Goal: Find specific page/section: Find specific page/section

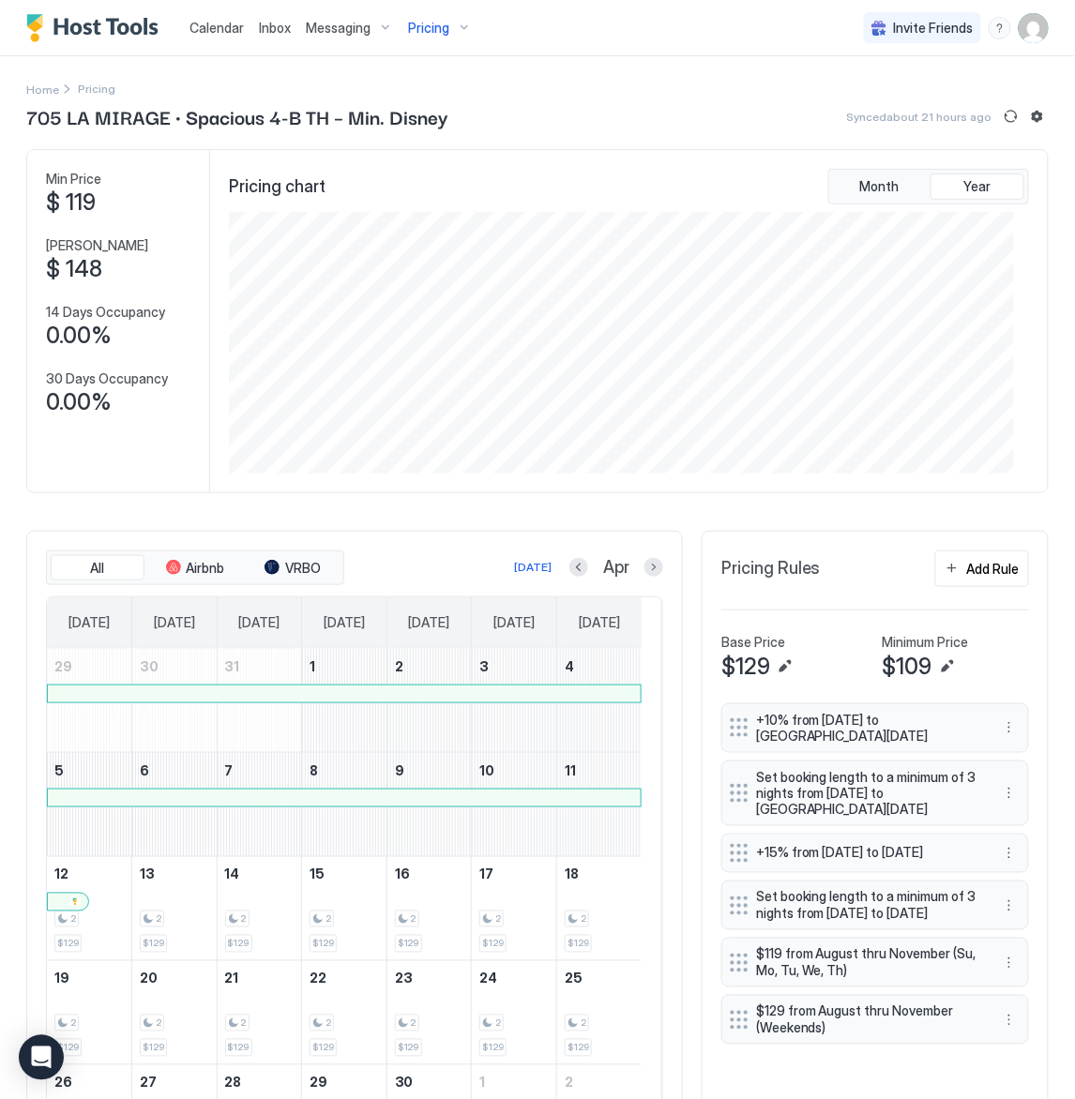
scroll to position [263, 785]
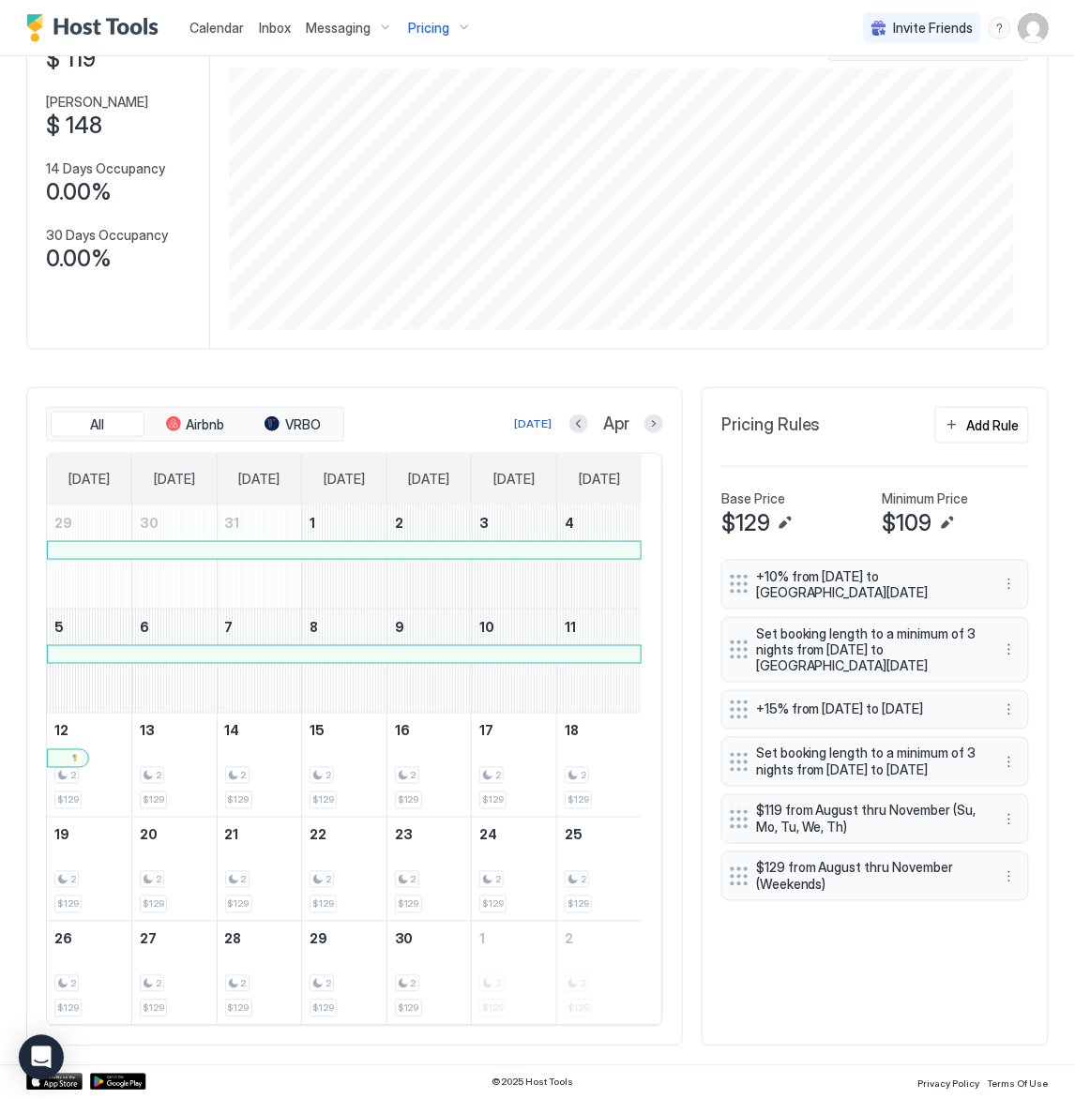
click at [429, 24] on span "Pricing" at bounding box center [428, 28] width 41 height 17
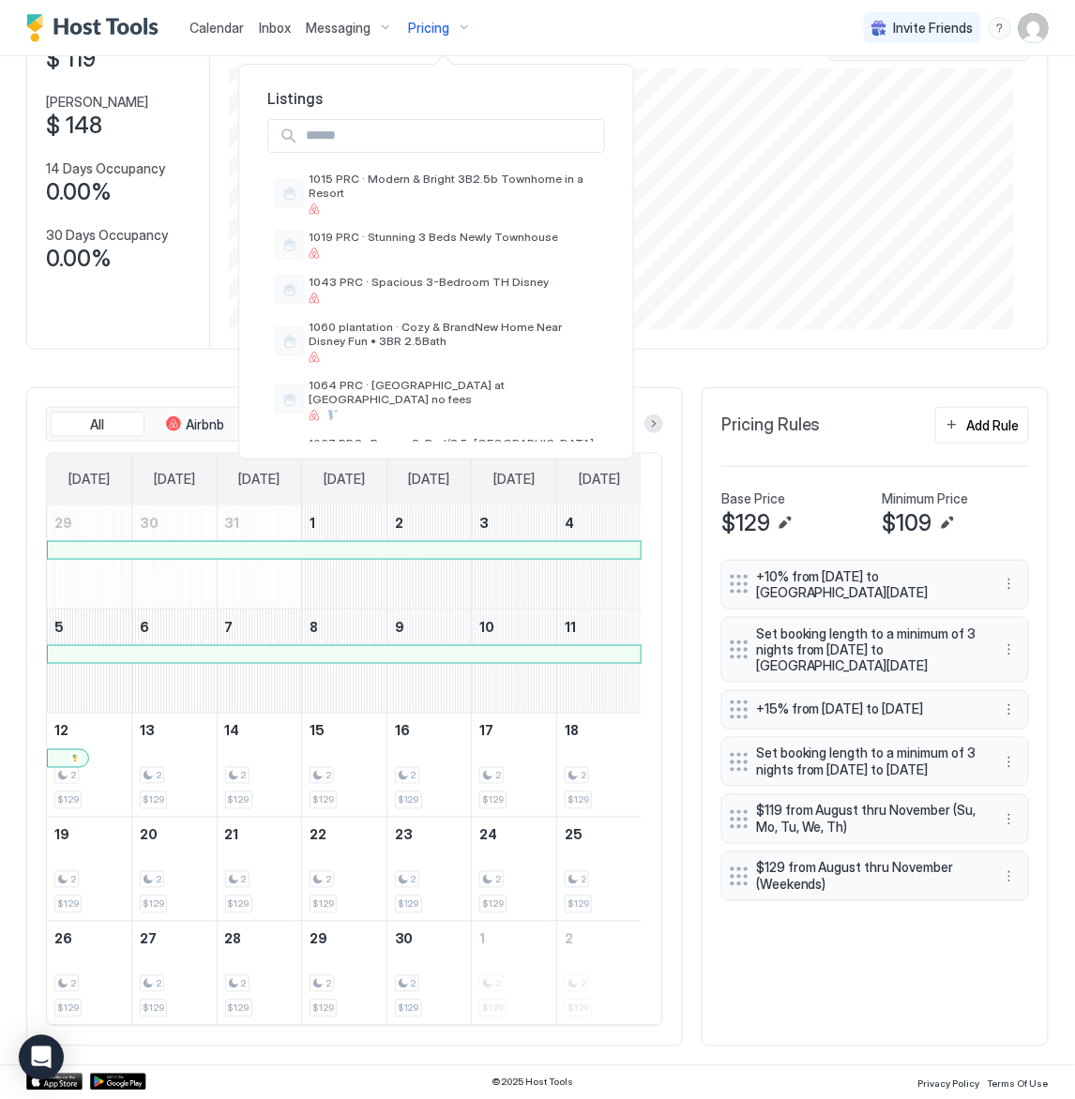
click at [399, 139] on input "Input Field" at bounding box center [451, 136] width 306 height 32
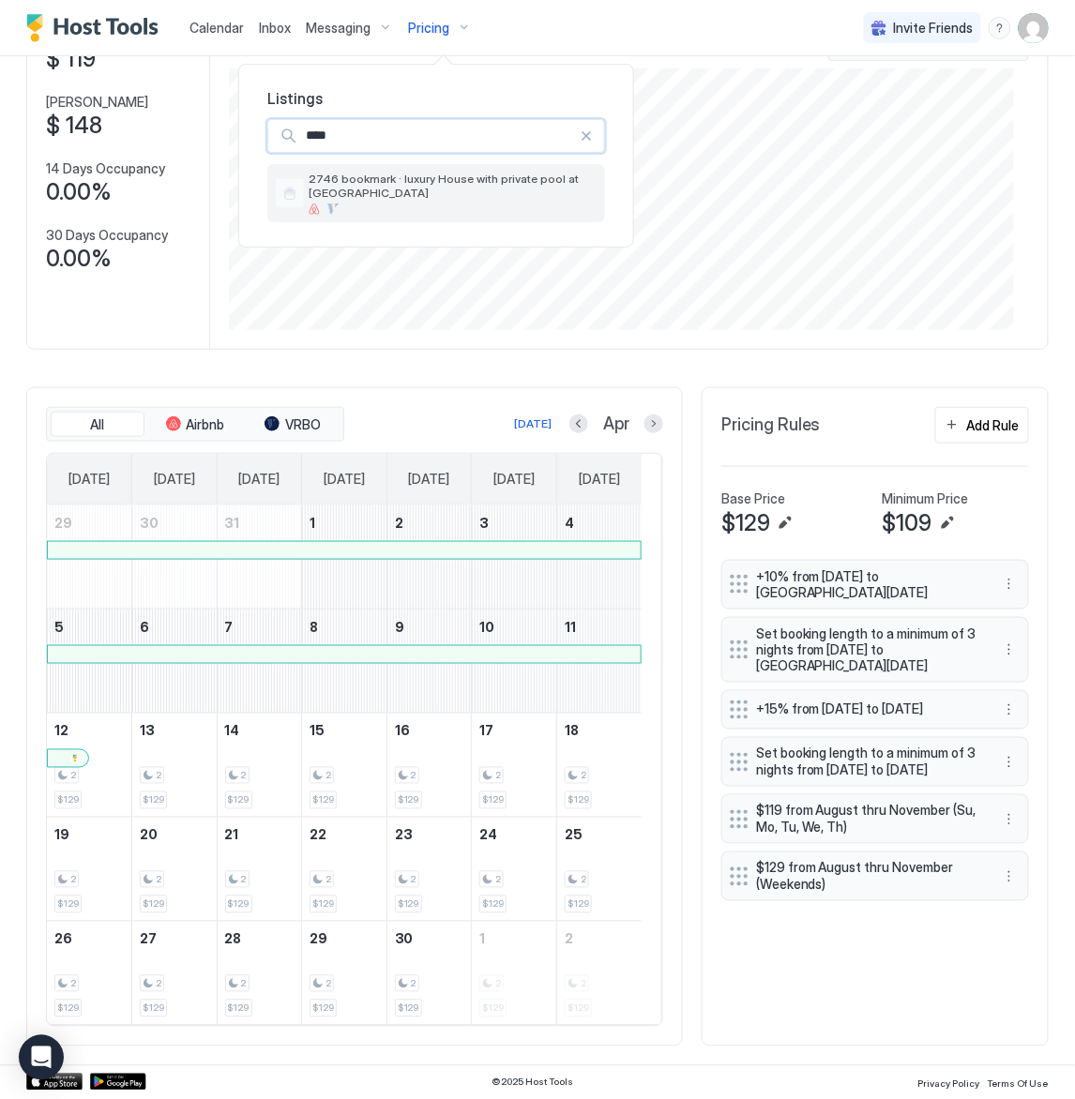
type input "****"
click at [410, 185] on span "2746 bookmark · luxury House with private pool at [GEOGRAPHIC_DATA]" at bounding box center [453, 186] width 289 height 28
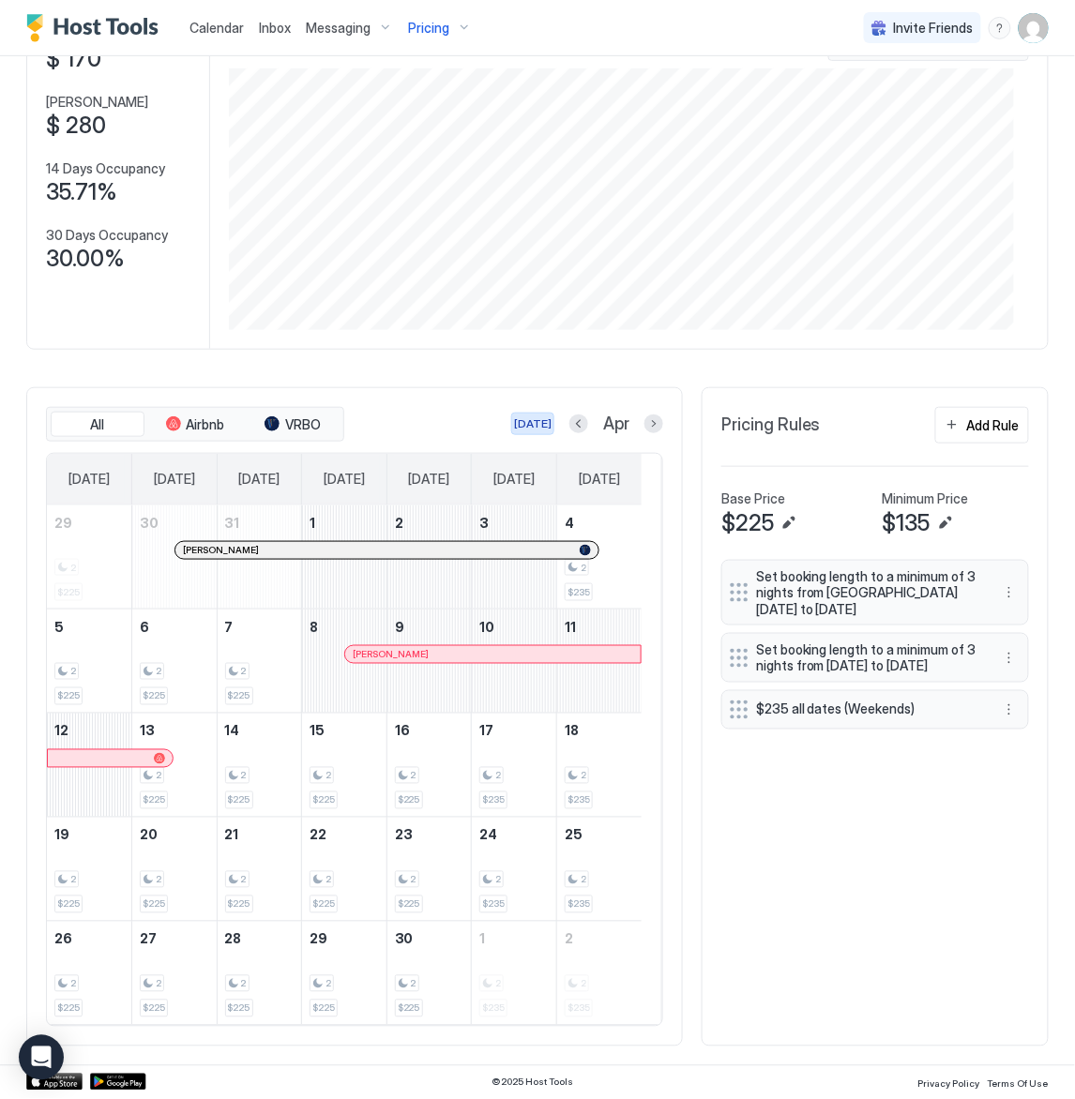
click at [516, 420] on div "[DATE]" at bounding box center [533, 423] width 38 height 17
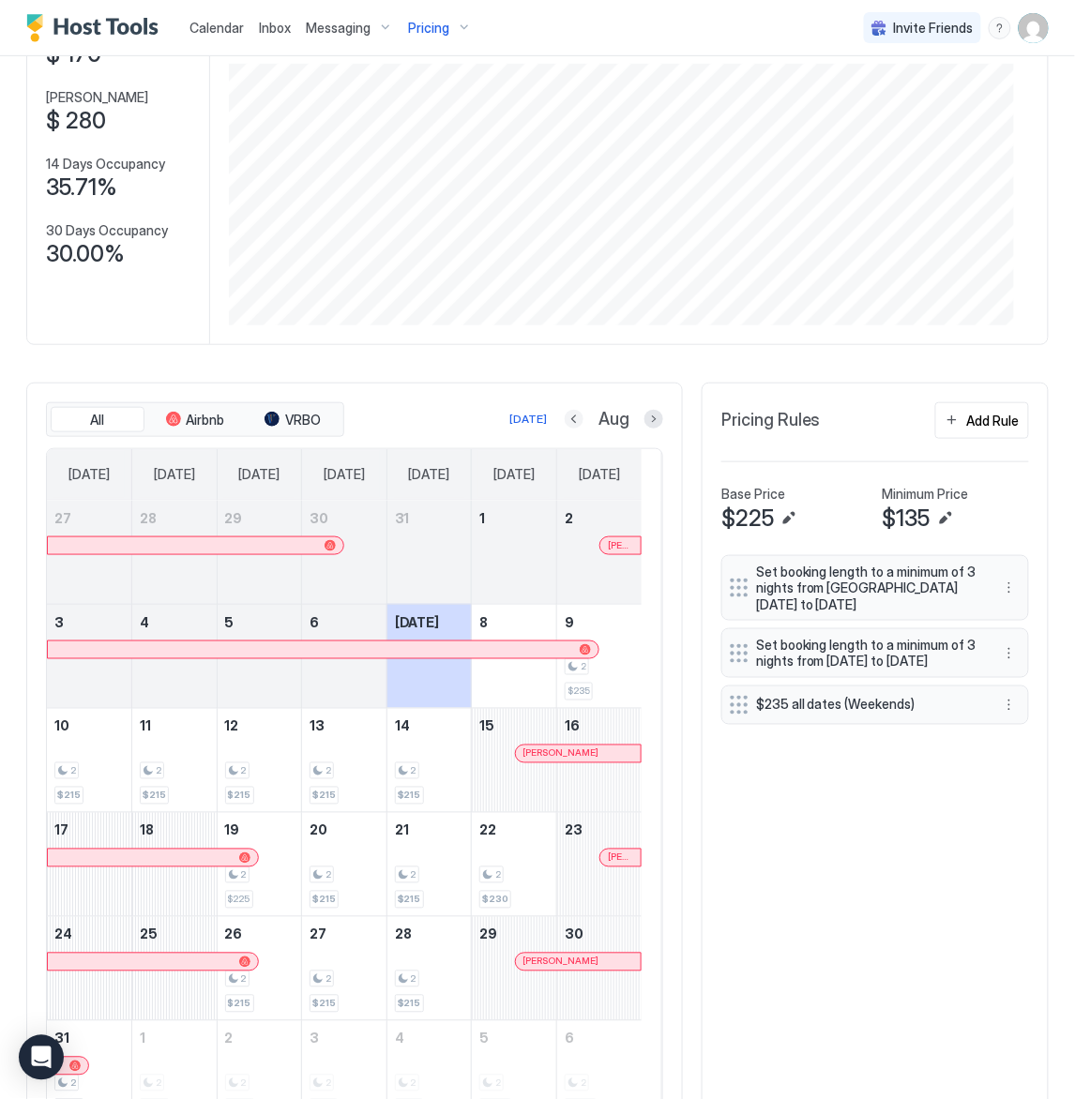
click at [565, 424] on button "Previous month" at bounding box center [574, 419] width 19 height 19
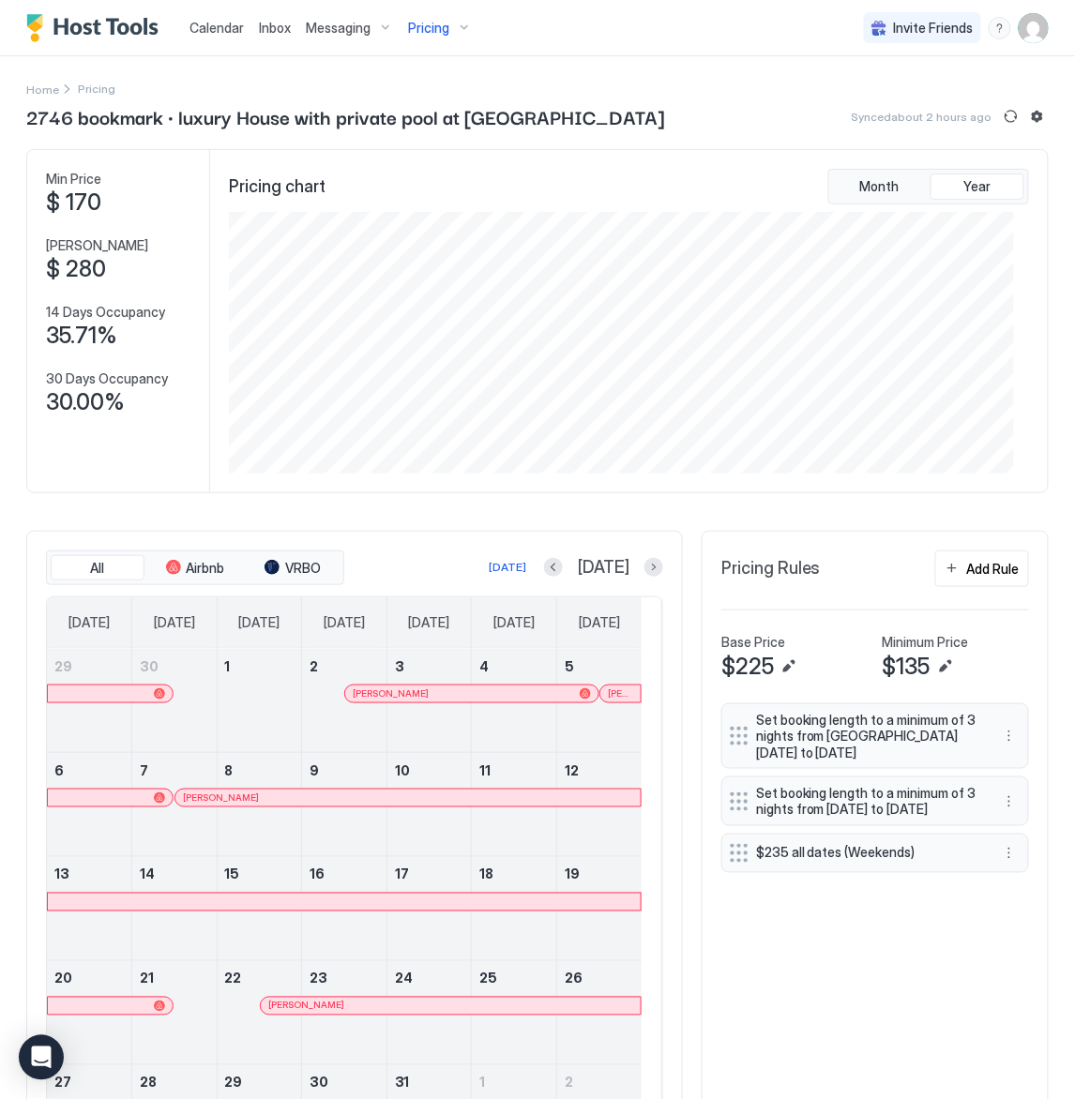
click at [422, 27] on span "Pricing" at bounding box center [428, 28] width 41 height 17
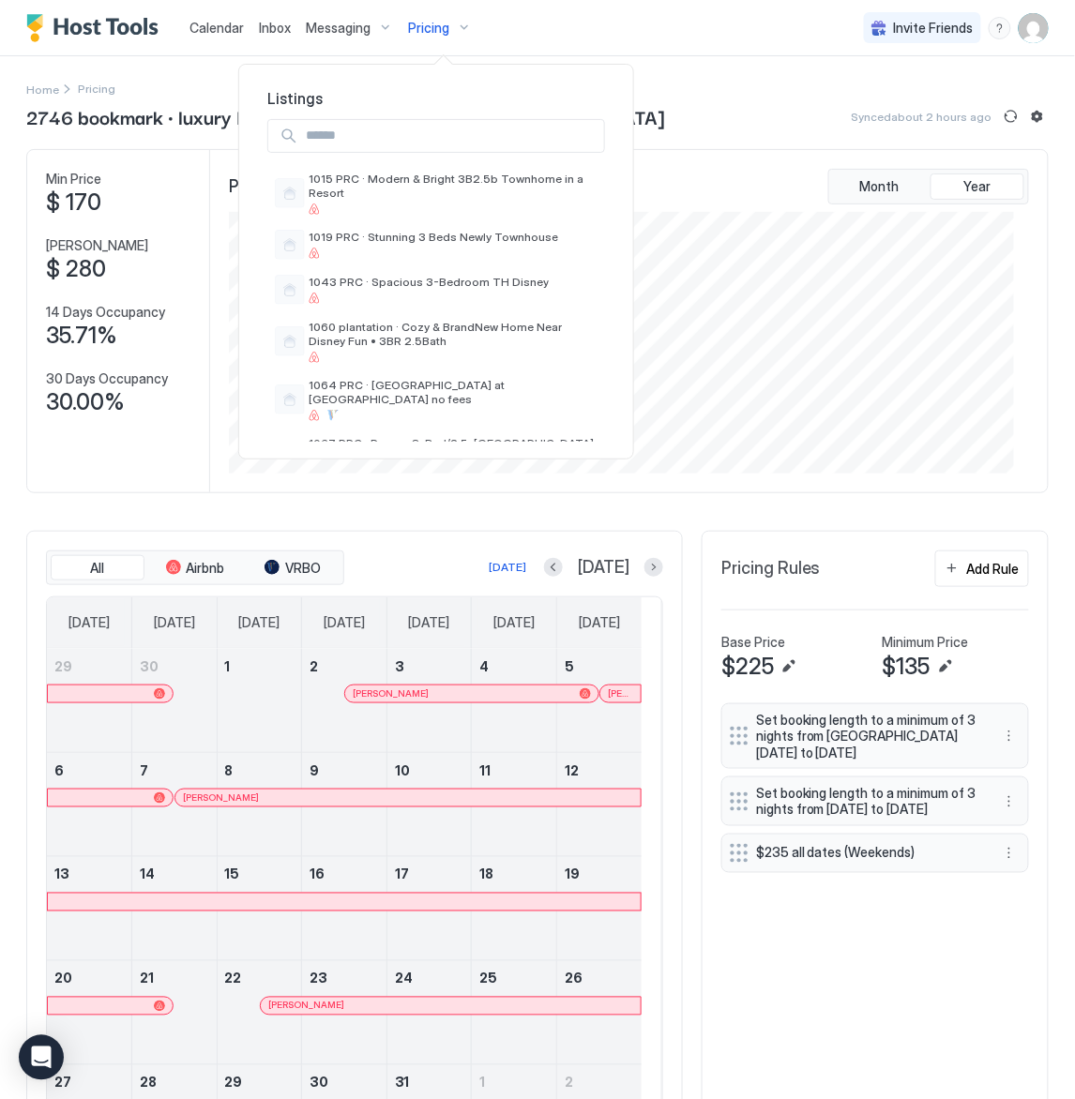
click at [346, 129] on input "Input Field" at bounding box center [451, 136] width 306 height 32
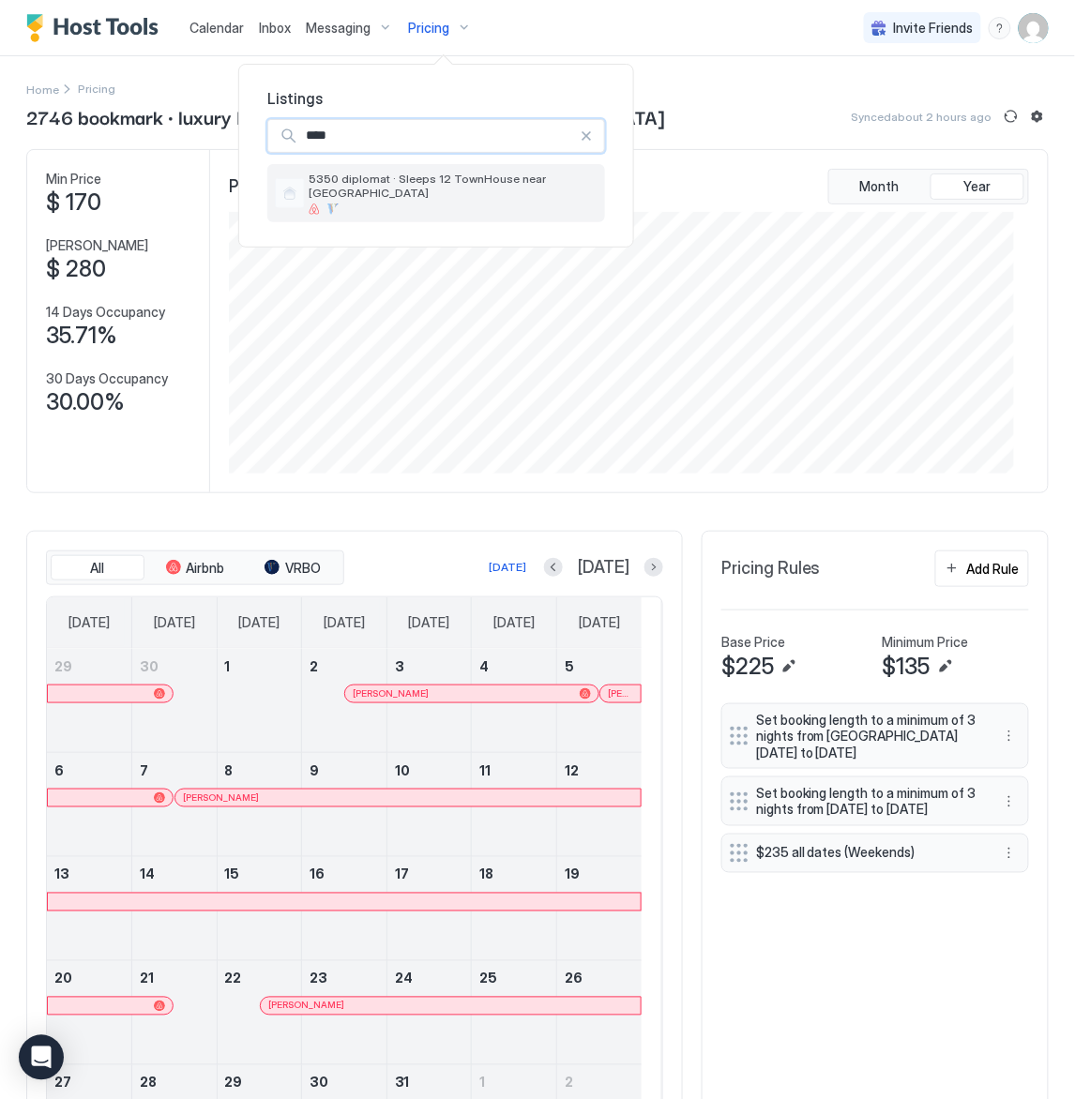
type input "****"
click at [342, 185] on span "5350 diplomat · Sleeps 12 TownHouse near [GEOGRAPHIC_DATA]" at bounding box center [453, 186] width 289 height 28
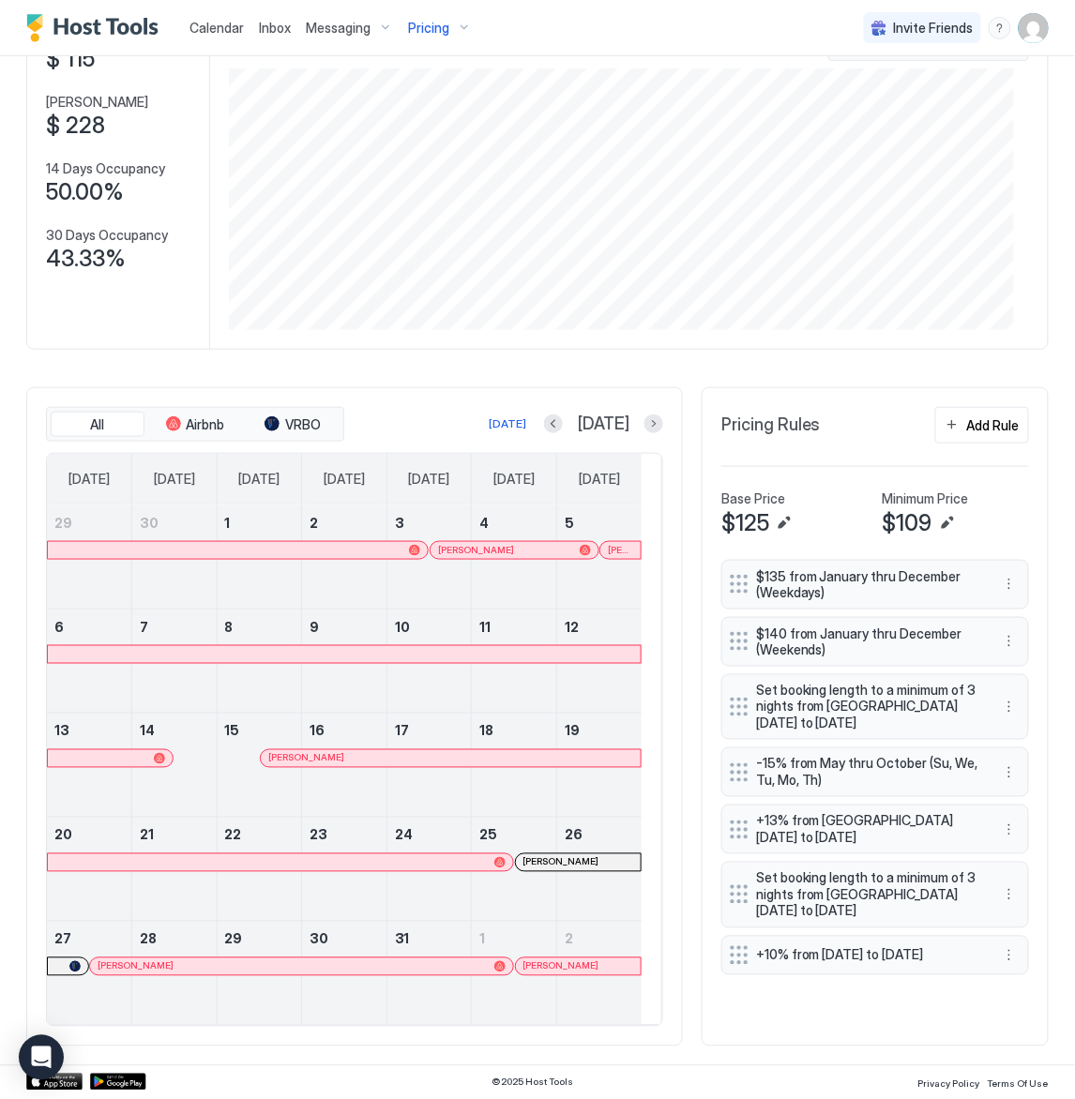
scroll to position [148, 0]
click at [567, 861] on div at bounding box center [566, 862] width 15 height 15
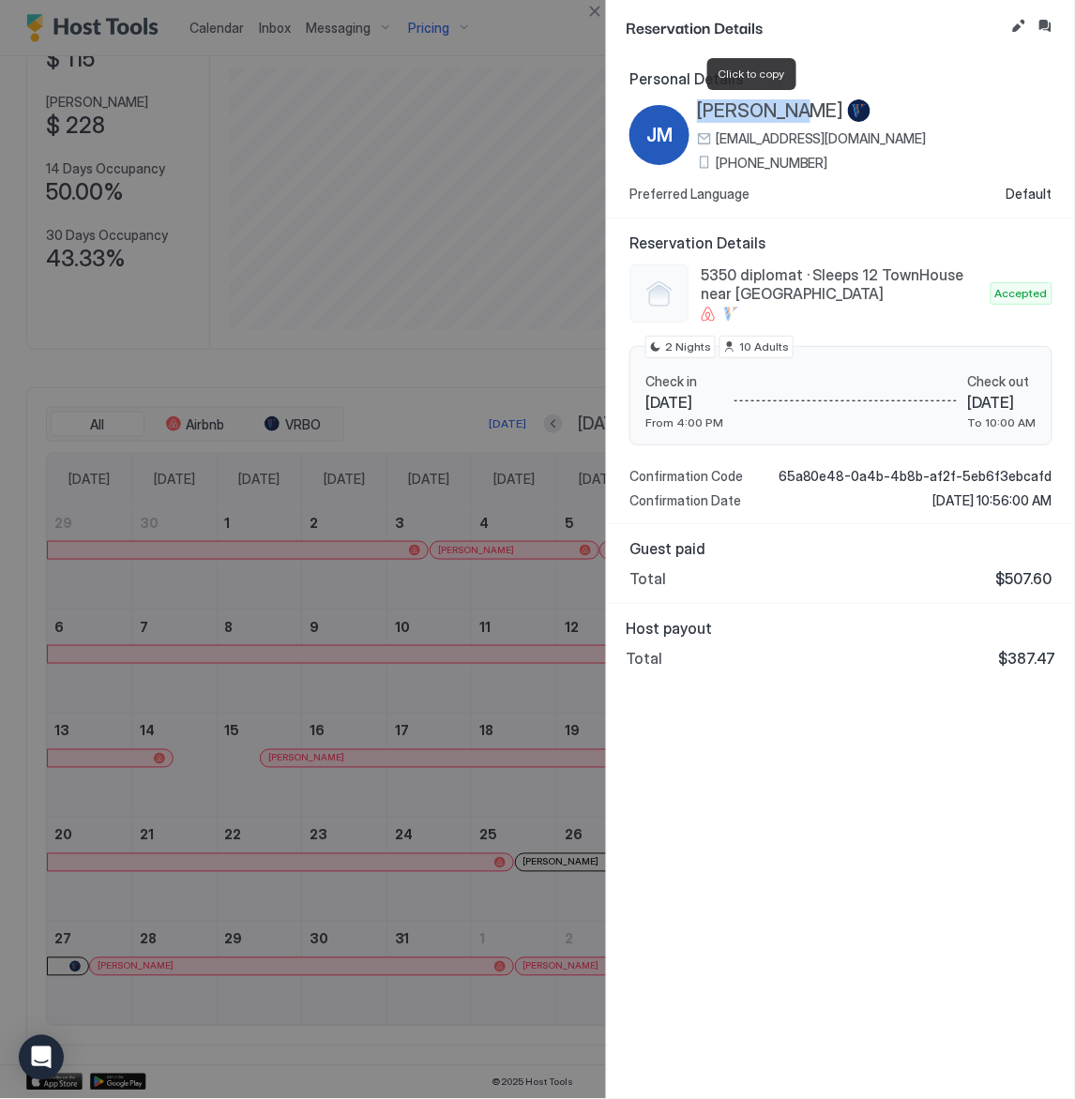
drag, startPoint x: 698, startPoint y: 106, endPoint x: 800, endPoint y: 114, distance: 102.6
click at [800, 114] on span "[PERSON_NAME]" at bounding box center [770, 110] width 147 height 23
copy span "[PERSON_NAME]"
